Goal: Task Accomplishment & Management: Manage account settings

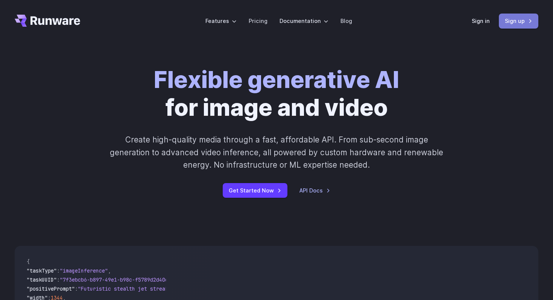
click at [513, 24] on link "Sign up" at bounding box center [517, 21] width 39 height 15
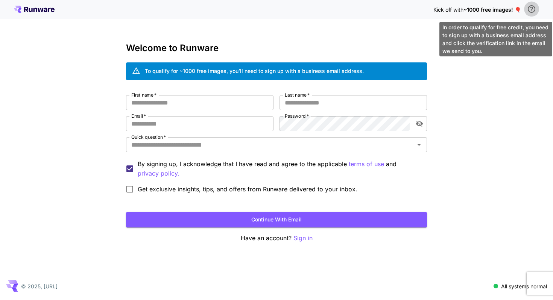
click at [531, 9] on icon "\a In order to qualify for free credit, you need to sign up with a business ema…" at bounding box center [531, 9] width 8 height 8
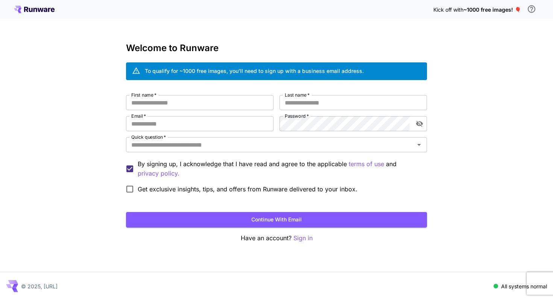
click at [36, 9] on icon at bounding box center [35, 10] width 4 height 4
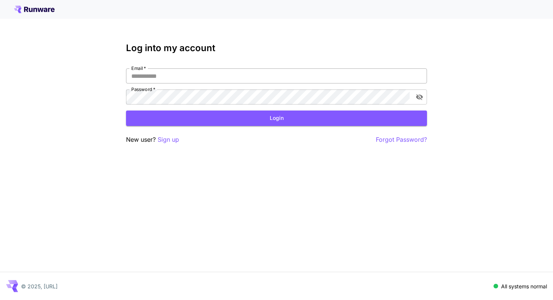
click at [154, 79] on input "Email   *" at bounding box center [276, 75] width 301 height 15
click at [170, 138] on p "Sign up" at bounding box center [168, 139] width 21 height 9
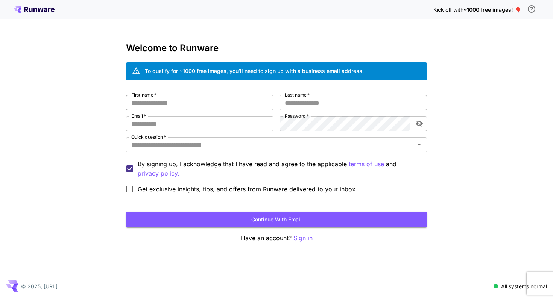
click at [195, 105] on input "First name   *" at bounding box center [199, 102] width 147 height 15
click at [41, 8] on icon at bounding box center [34, 10] width 41 height 8
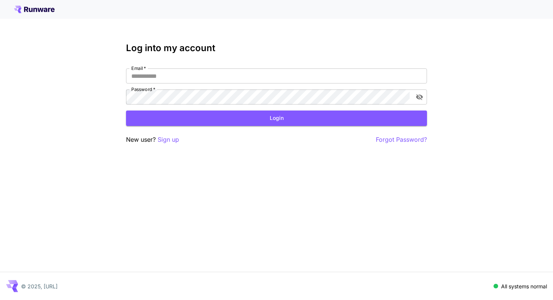
click at [46, 9] on icon at bounding box center [46, 10] width 4 height 4
click at [147, 79] on input "Email   *" at bounding box center [276, 75] width 301 height 15
click at [252, 76] on input "Email   *" at bounding box center [276, 75] width 301 height 15
click at [283, 79] on input "Email   *" at bounding box center [276, 75] width 301 height 15
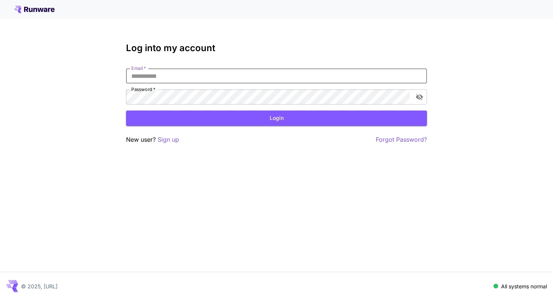
click at [217, 76] on input "Email   *" at bounding box center [276, 75] width 301 height 15
type input "*"
type input "**********"
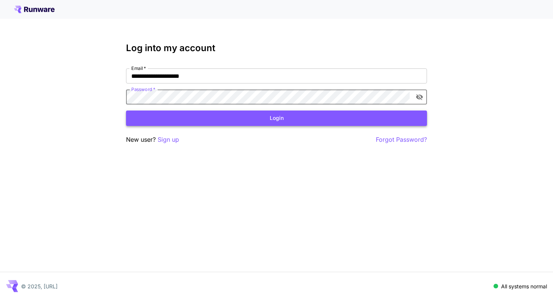
click at [196, 118] on button "Login" at bounding box center [276, 118] width 301 height 15
click at [421, 97] on icon "toggle password visibility" at bounding box center [419, 97] width 7 height 6
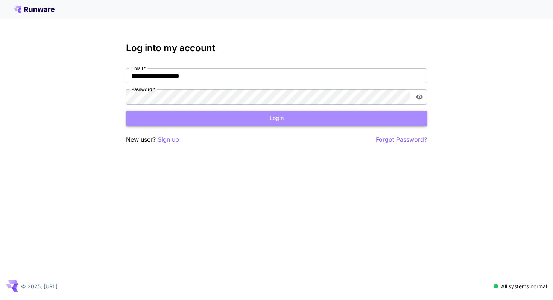
click at [357, 121] on button "Login" at bounding box center [276, 118] width 301 height 15
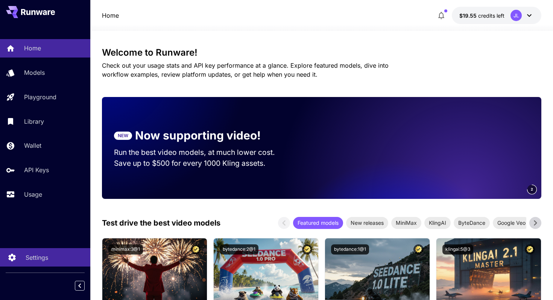
click at [34, 258] on p "Settings" at bounding box center [37, 257] width 23 height 9
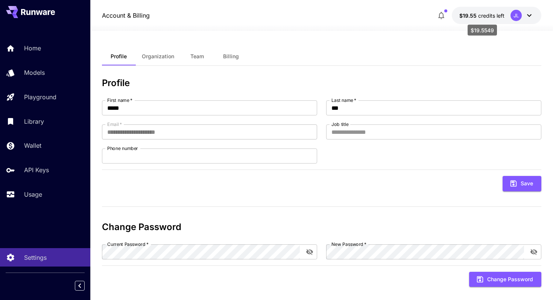
click at [500, 14] on span "credits left" at bounding box center [491, 15] width 26 height 6
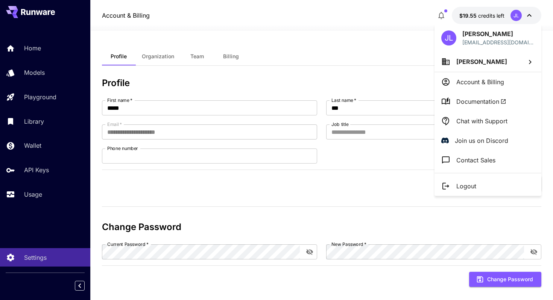
click at [376, 31] on div at bounding box center [276, 150] width 553 height 300
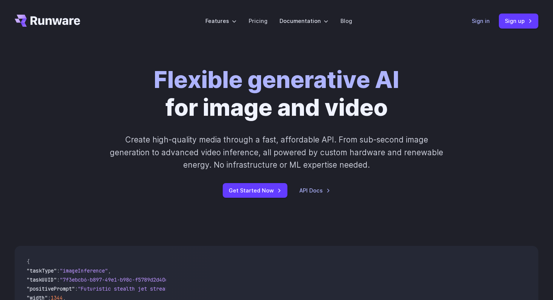
click at [487, 21] on link "Sign in" at bounding box center [480, 21] width 18 height 9
